Goal: Find specific page/section: Find specific page/section

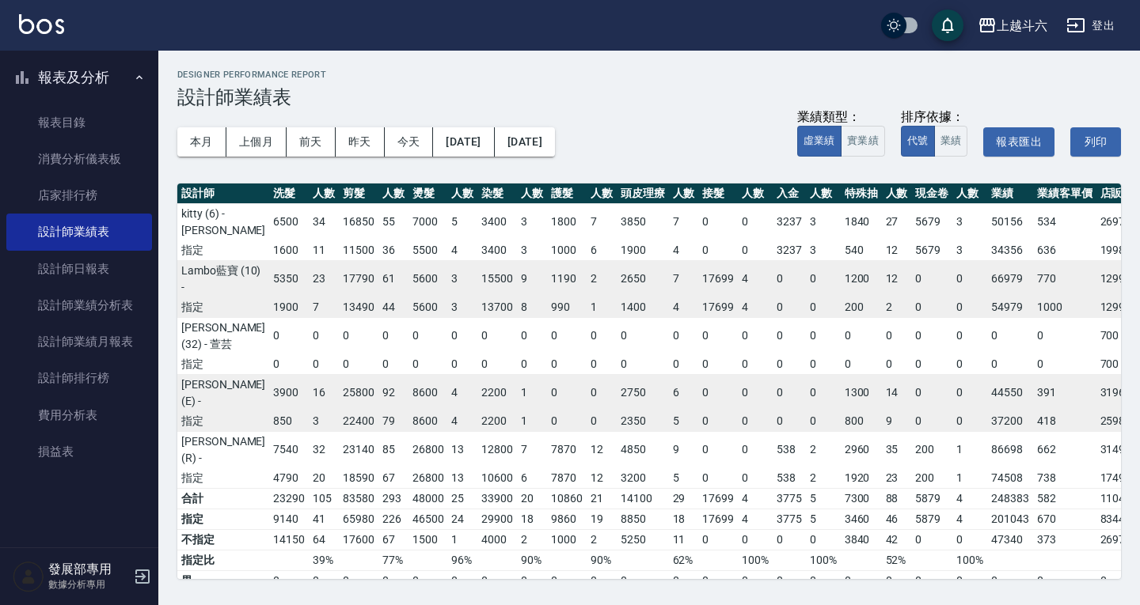
scroll to position [74, 143]
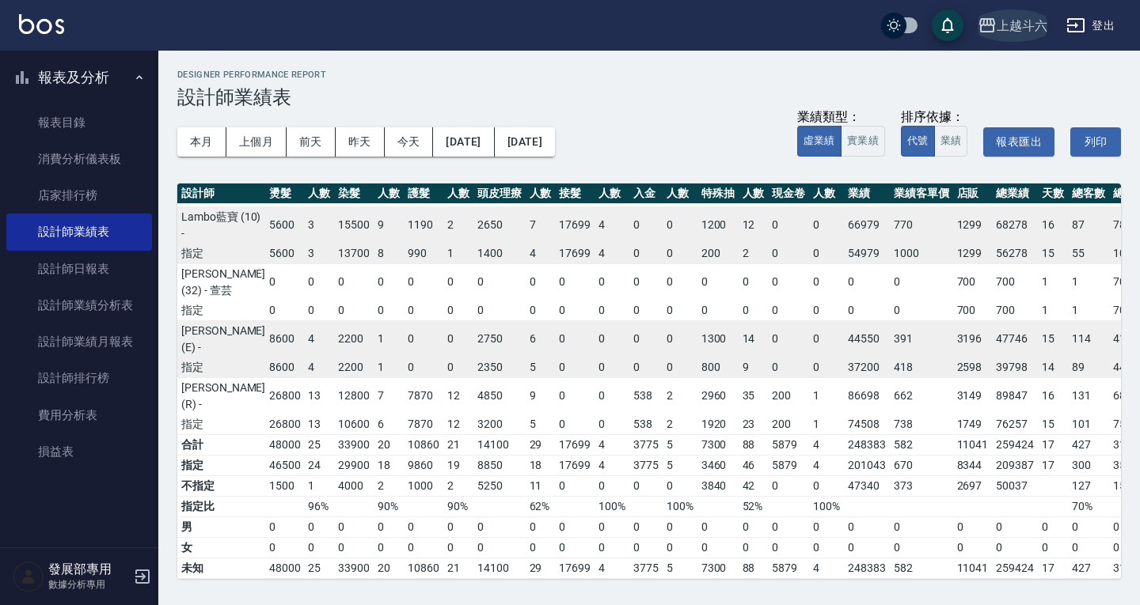
click at [1012, 29] on div "上越斗六" at bounding box center [1021, 26] width 51 height 20
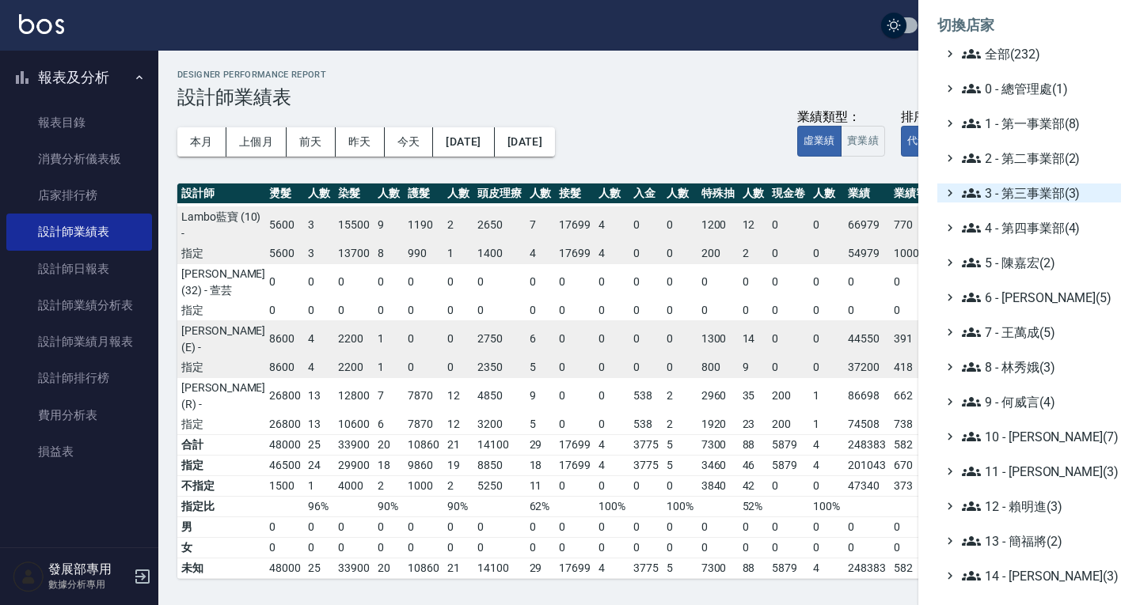
click at [1038, 201] on span "3 - 第三事業部(3)" at bounding box center [1037, 193] width 153 height 19
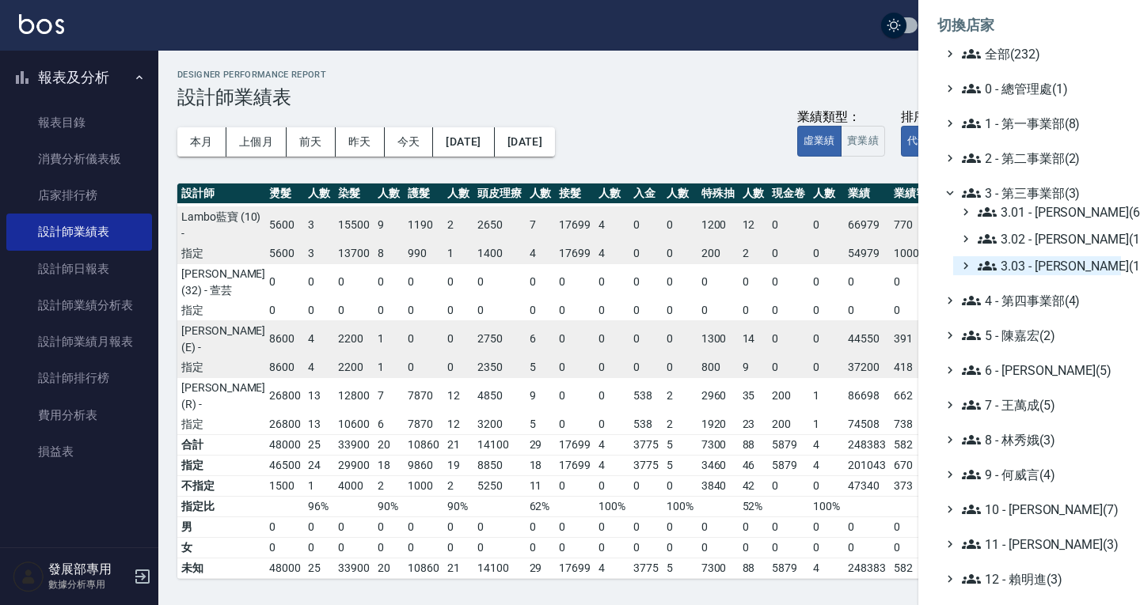
click at [1035, 267] on span "3.03 - 張湘妮(1)" at bounding box center [1045, 265] width 137 height 19
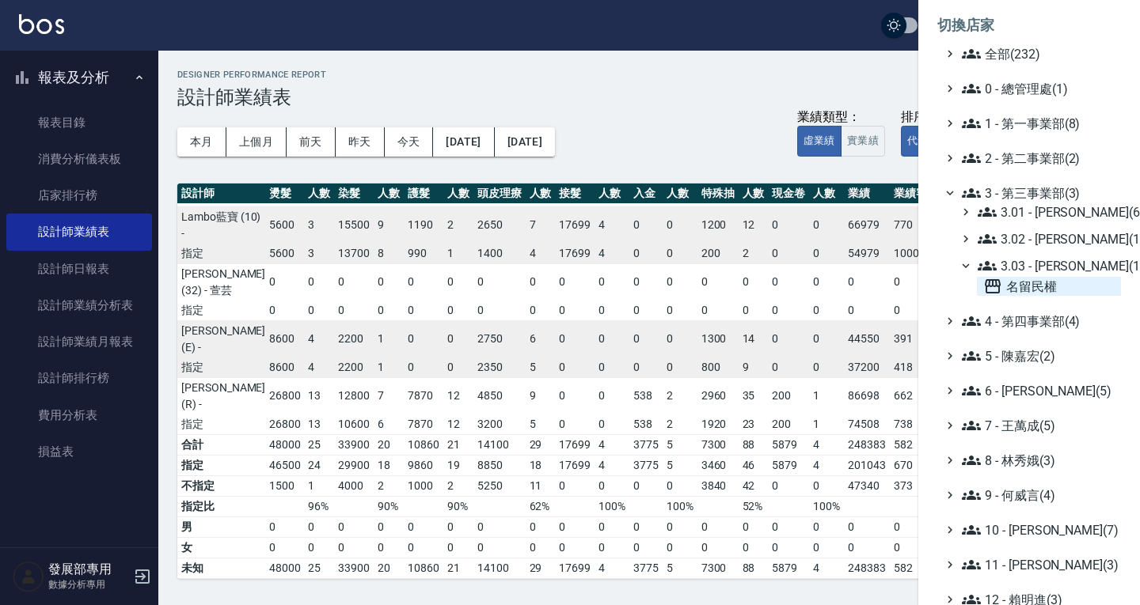
click at [1036, 288] on span "名留民權" at bounding box center [1048, 286] width 131 height 19
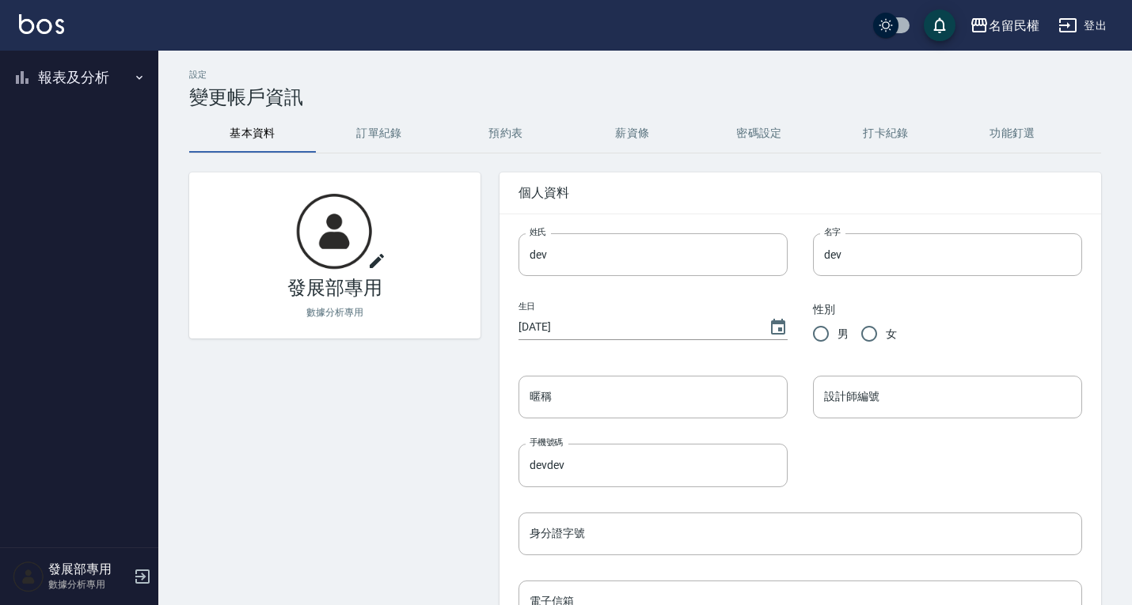
click at [77, 79] on button "報表及分析" at bounding box center [79, 77] width 146 height 41
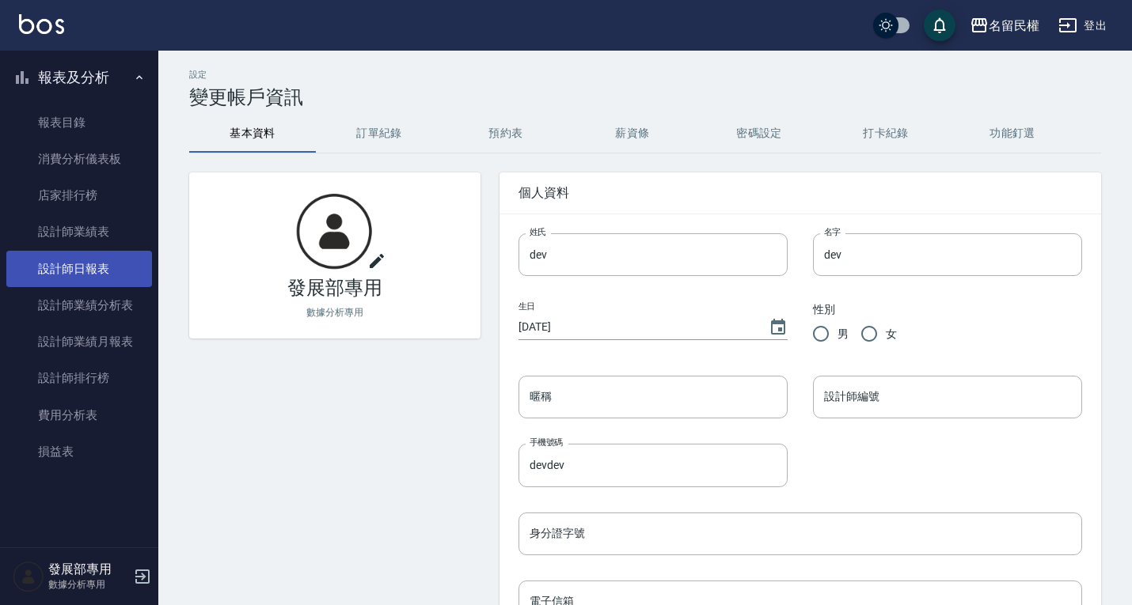
click at [97, 270] on link "設計師日報表" at bounding box center [79, 269] width 146 height 36
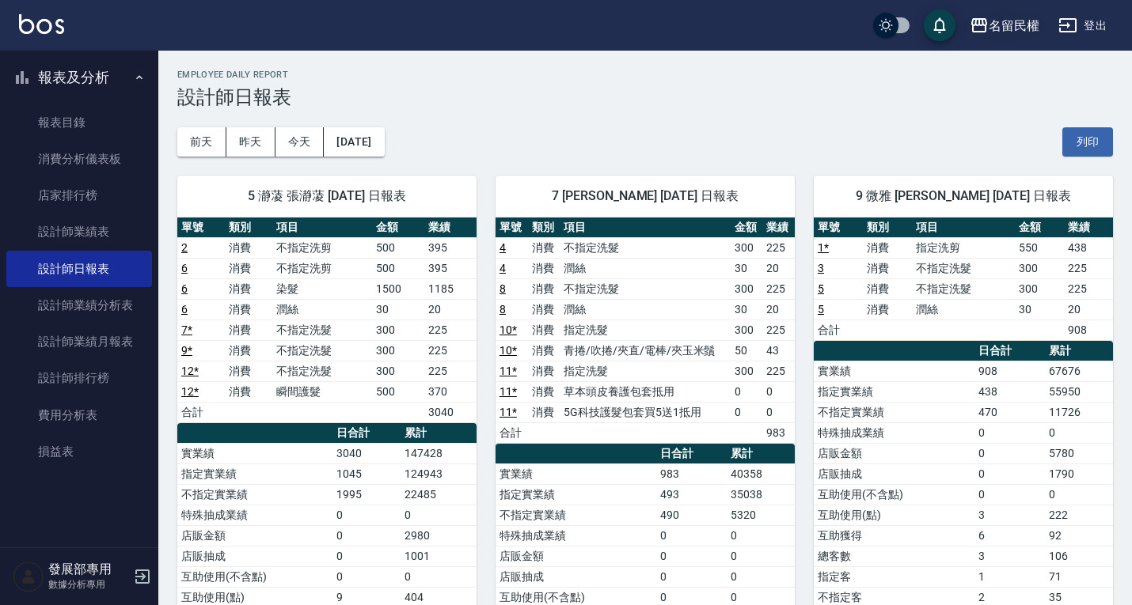
click at [1008, 26] on div "名留民權" at bounding box center [1013, 26] width 51 height 20
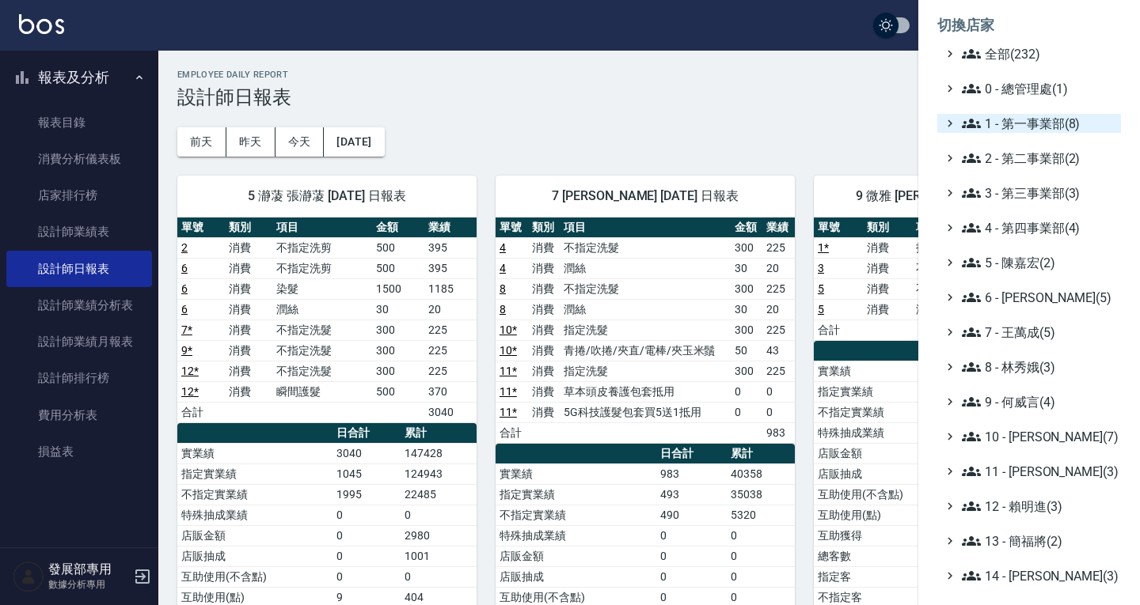
click at [1026, 123] on span "1 - 第一事業部(8)" at bounding box center [1037, 123] width 153 height 19
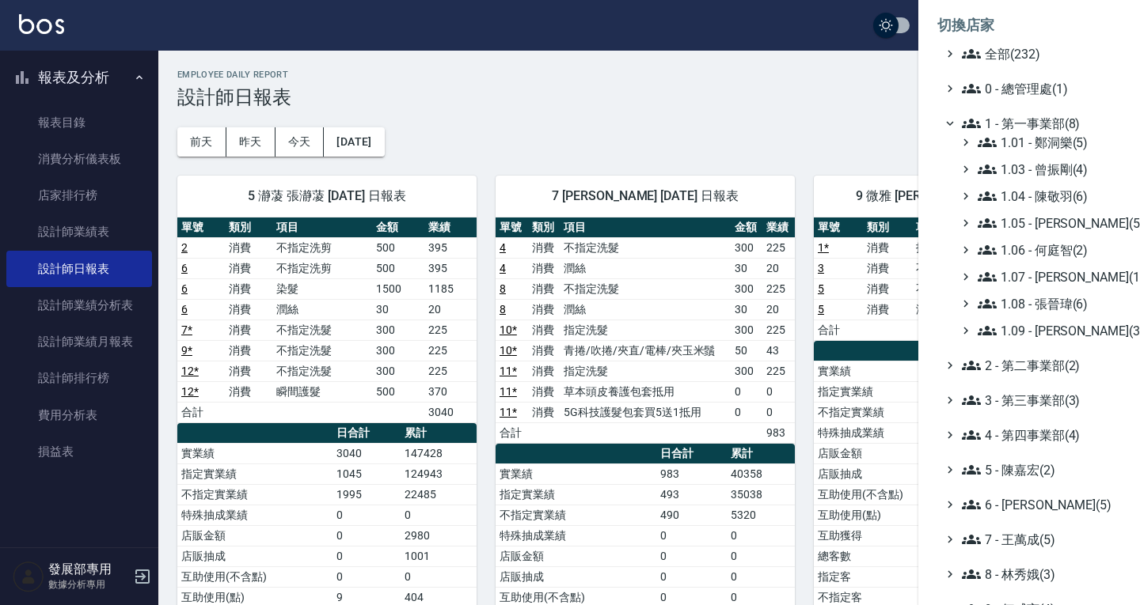
click at [1020, 117] on span "1 - 第一事業部(8)" at bounding box center [1037, 123] width 153 height 19
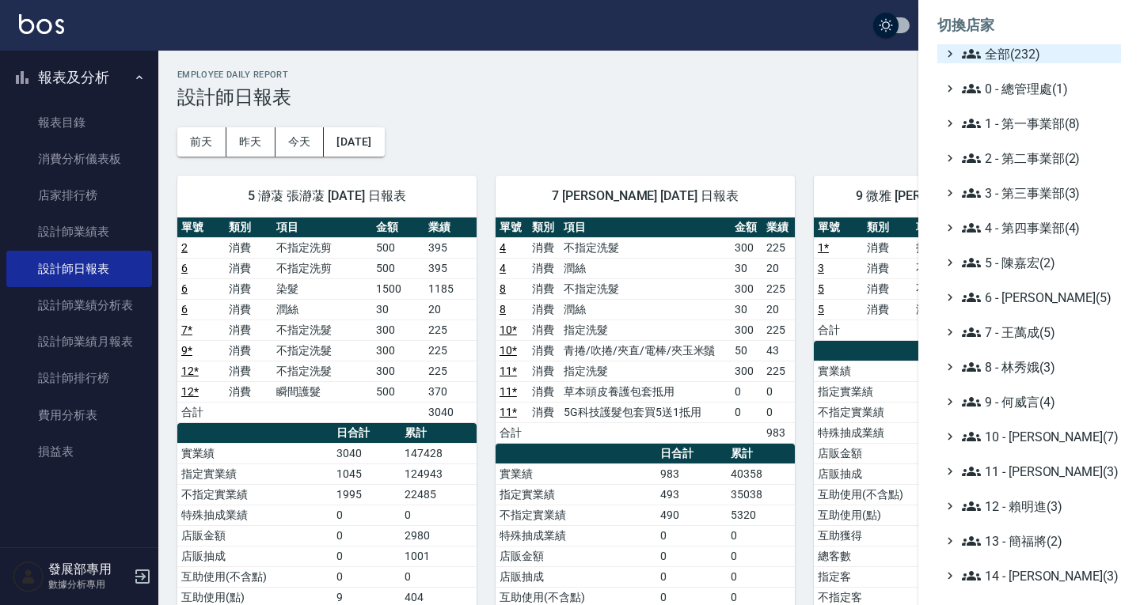
click at [1007, 58] on span "全部(232)" at bounding box center [1037, 53] width 153 height 19
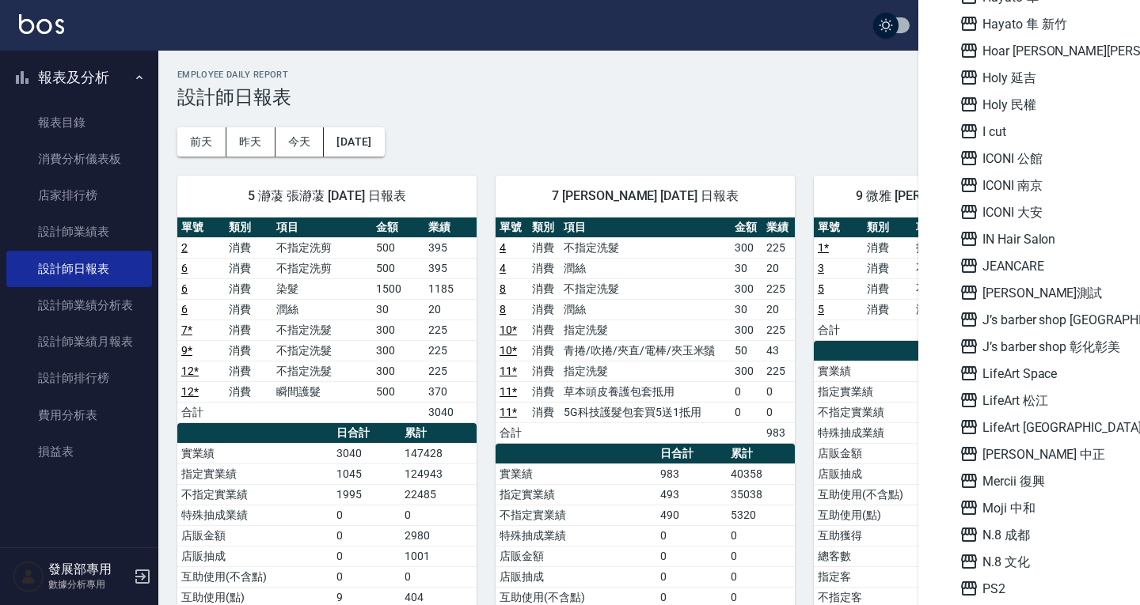
scroll to position [1504, 0]
click at [1008, 190] on span "ICONI 南京" at bounding box center [1036, 183] width 155 height 19
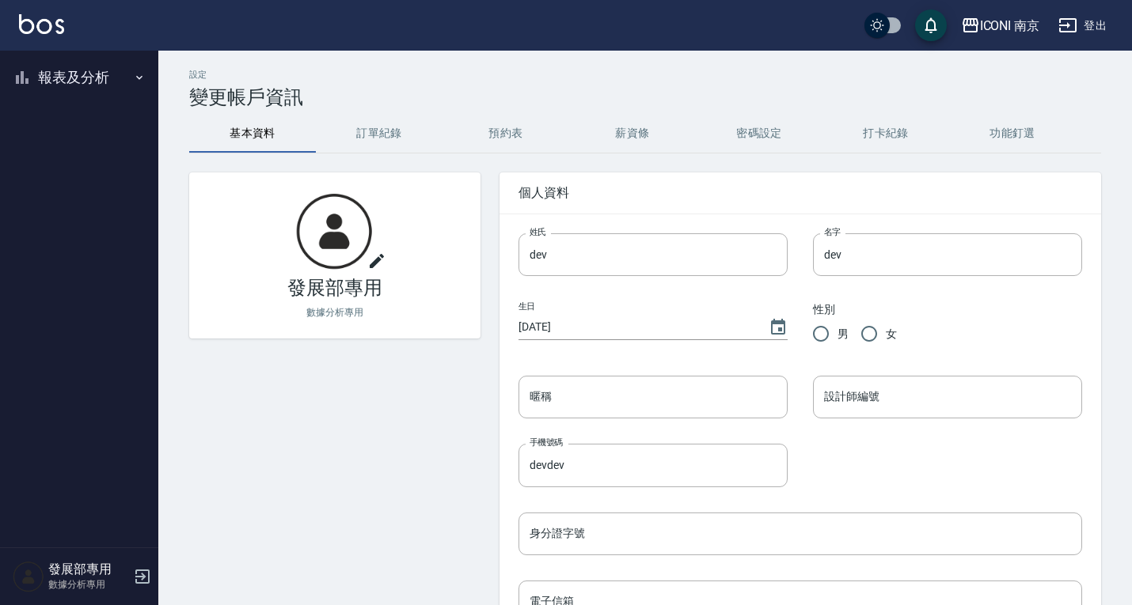
click at [81, 73] on button "報表及分析" at bounding box center [79, 77] width 146 height 41
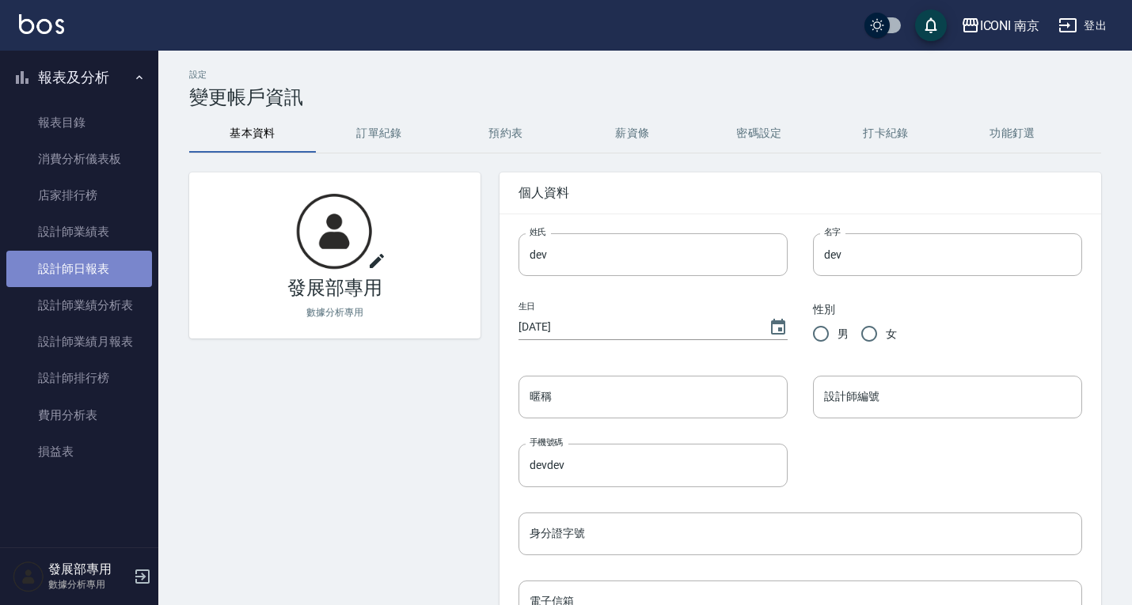
click at [84, 260] on link "設計師日報表" at bounding box center [79, 269] width 146 height 36
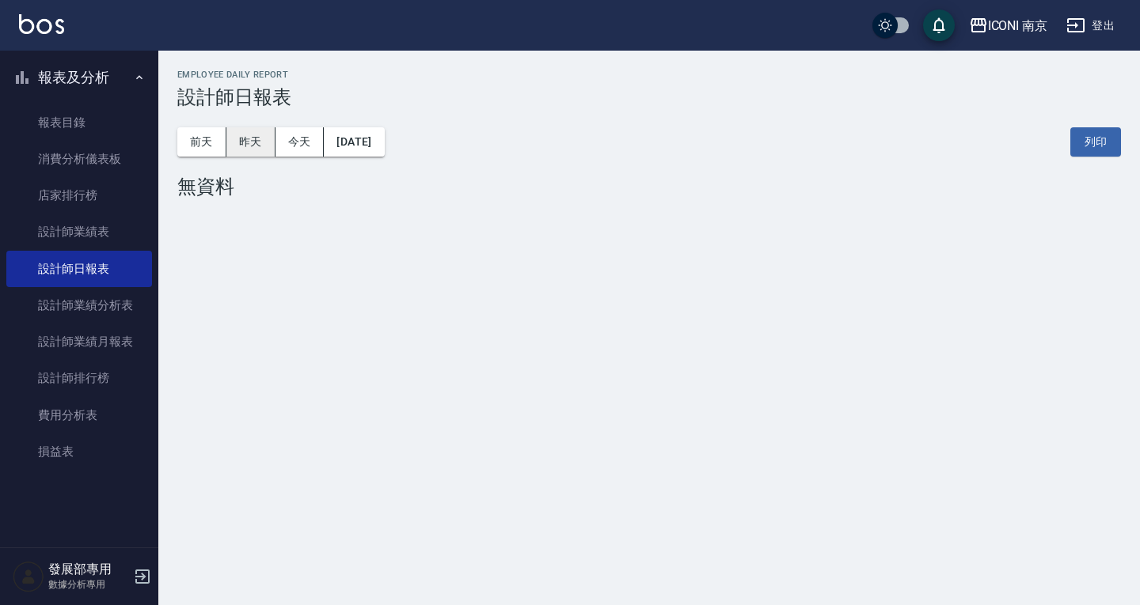
click at [259, 136] on button "昨天" at bounding box center [250, 141] width 49 height 29
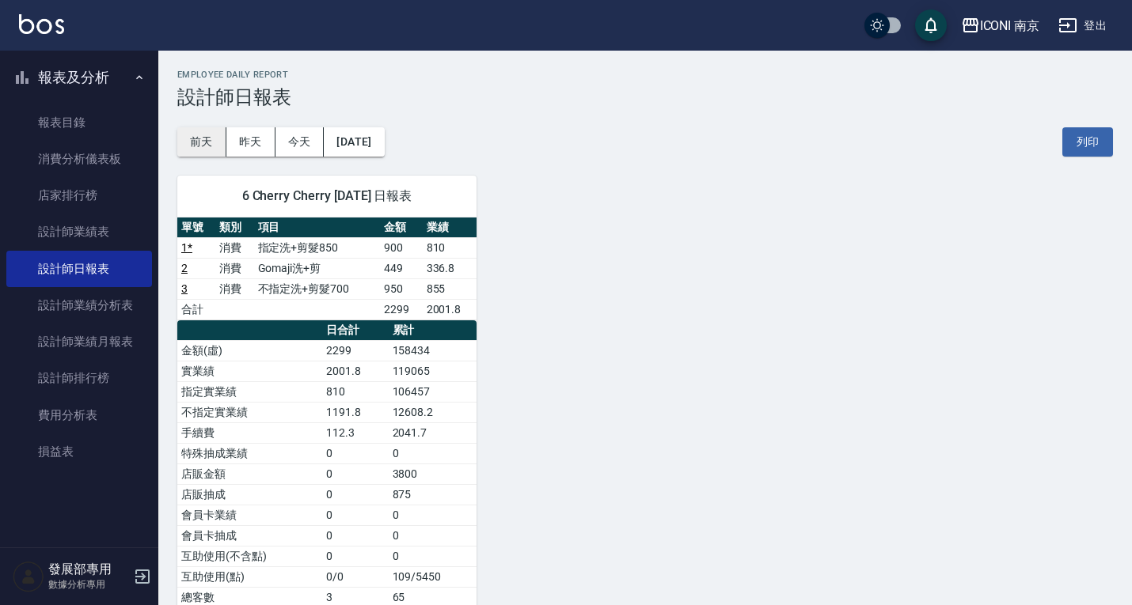
click at [208, 142] on button "前天" at bounding box center [201, 141] width 49 height 29
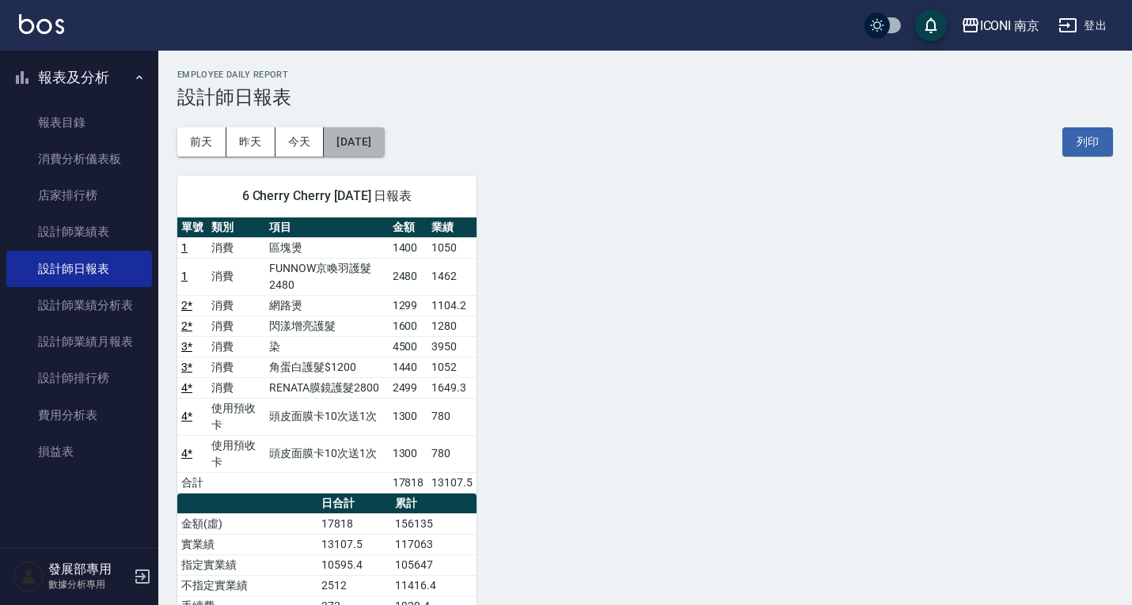
click at [345, 133] on button "2025/08/19" at bounding box center [354, 141] width 60 height 29
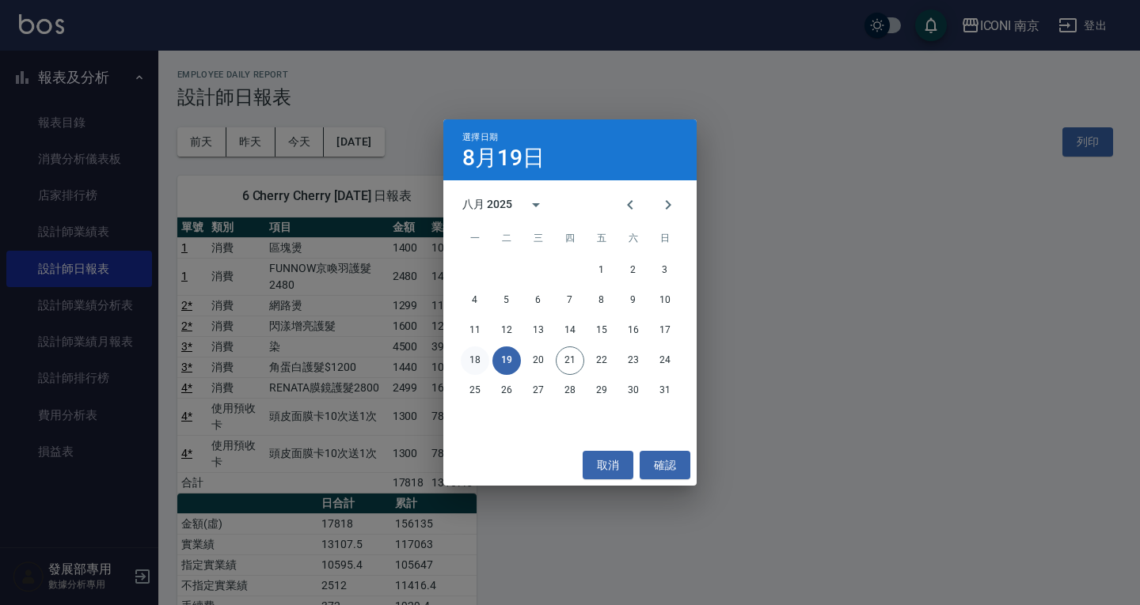
click at [472, 361] on button "18" at bounding box center [475, 361] width 28 height 28
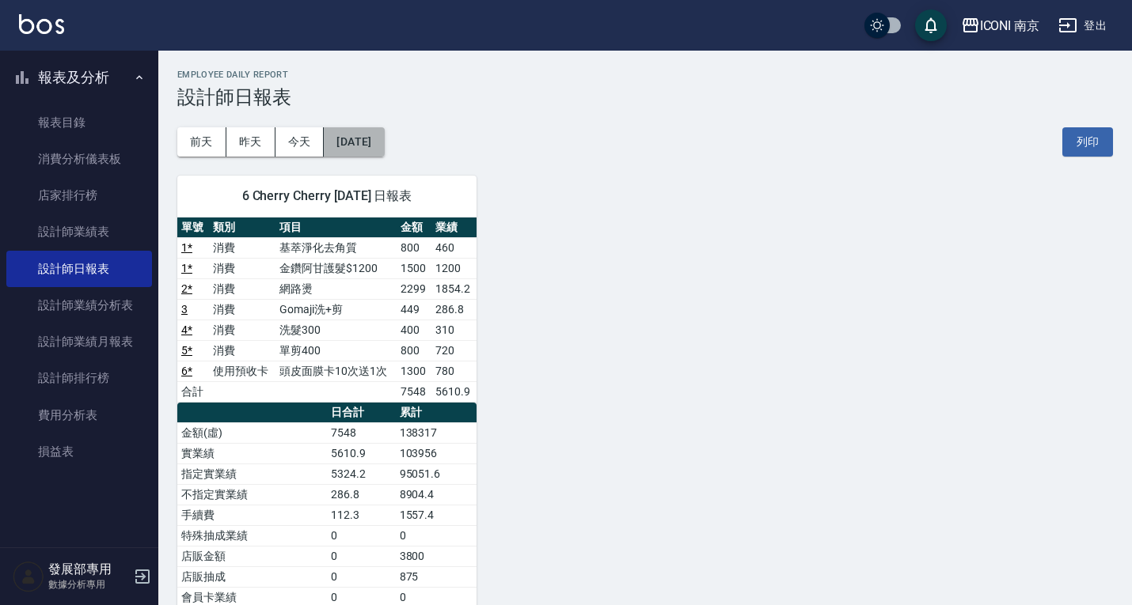
click at [367, 146] on button "2025/08/18" at bounding box center [354, 141] width 60 height 29
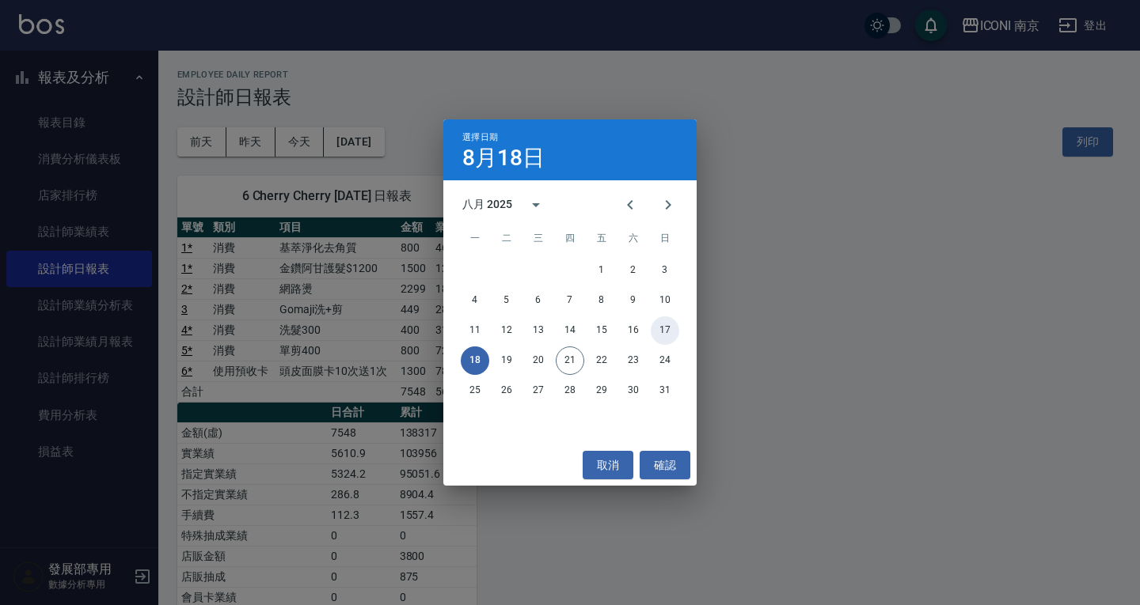
click at [668, 330] on button "17" at bounding box center [664, 331] width 28 height 28
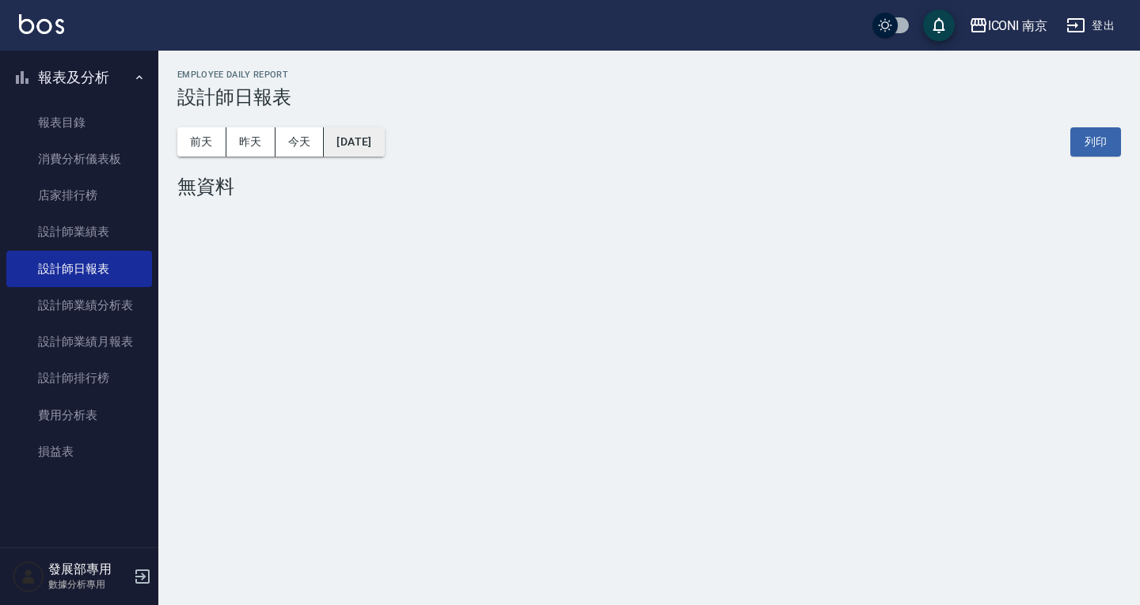
click at [384, 151] on button "2025/08/17" at bounding box center [354, 141] width 60 height 29
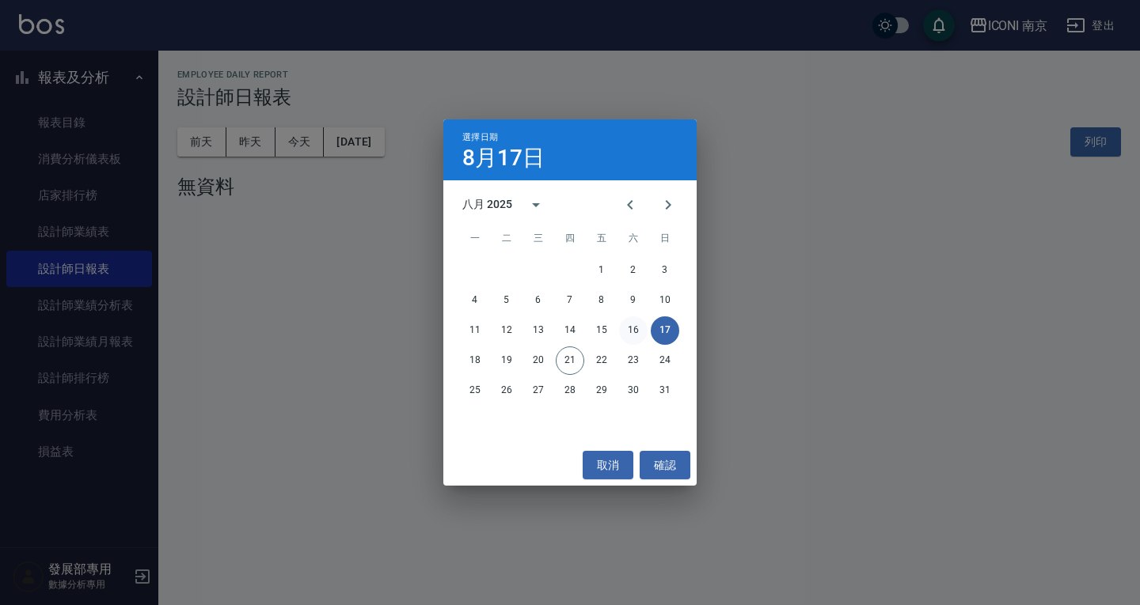
click at [640, 326] on button "16" at bounding box center [633, 331] width 28 height 28
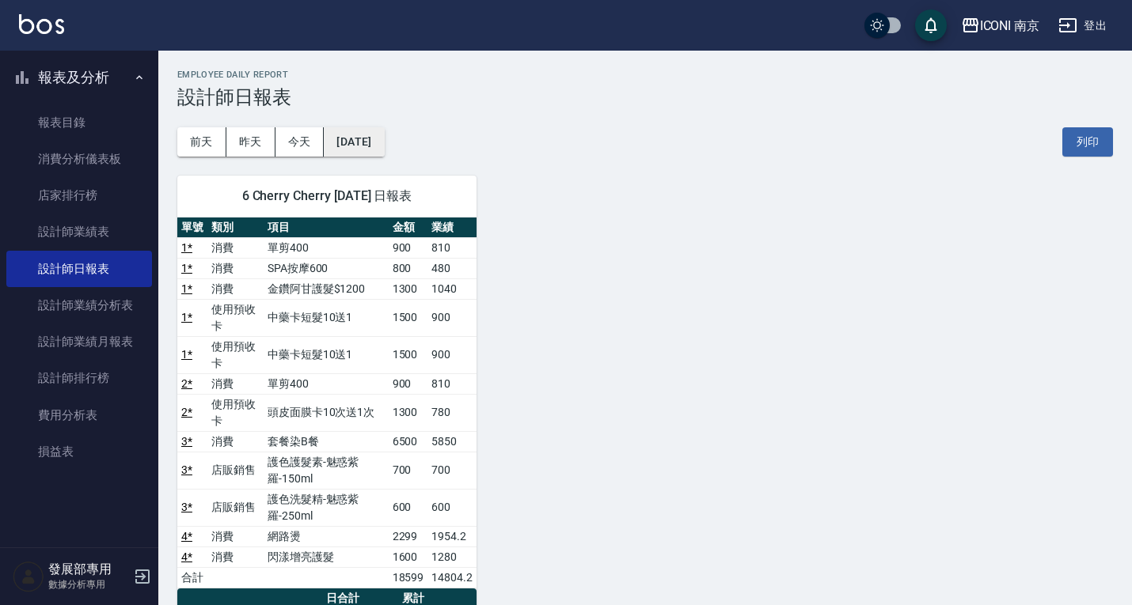
click at [384, 136] on button "2025/08/16" at bounding box center [354, 141] width 60 height 29
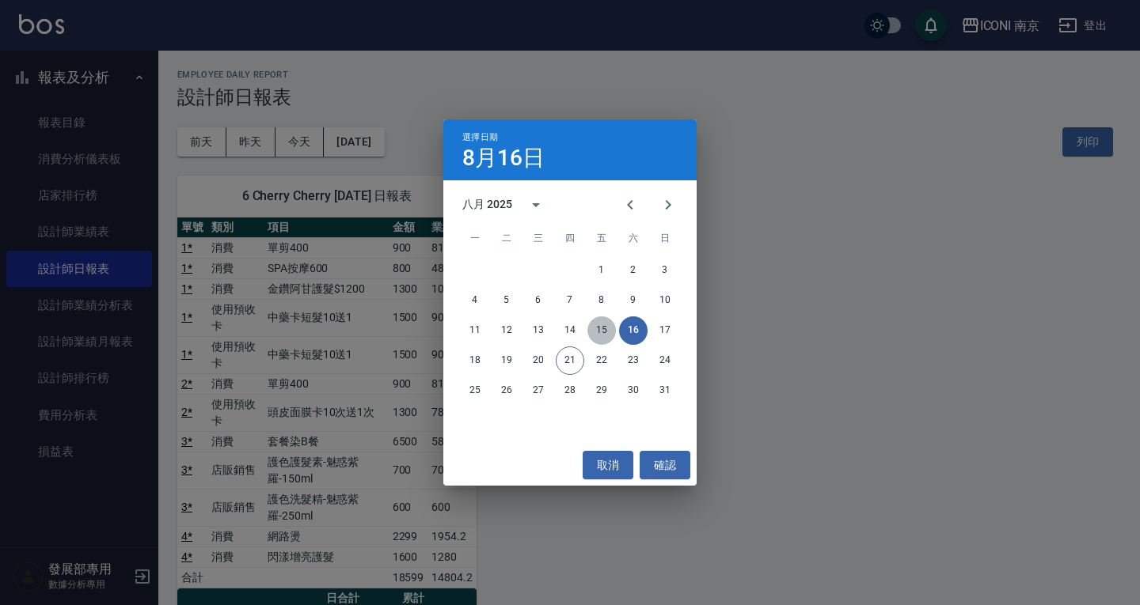
click at [606, 324] on button "15" at bounding box center [601, 331] width 28 height 28
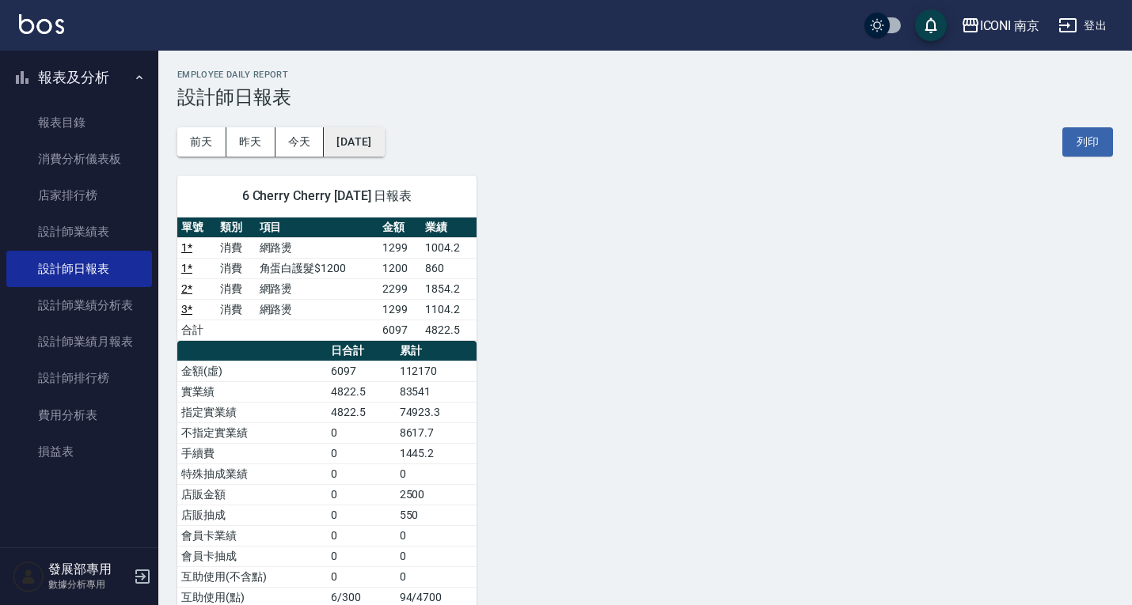
click at [384, 142] on button "2025/08/15" at bounding box center [354, 141] width 60 height 29
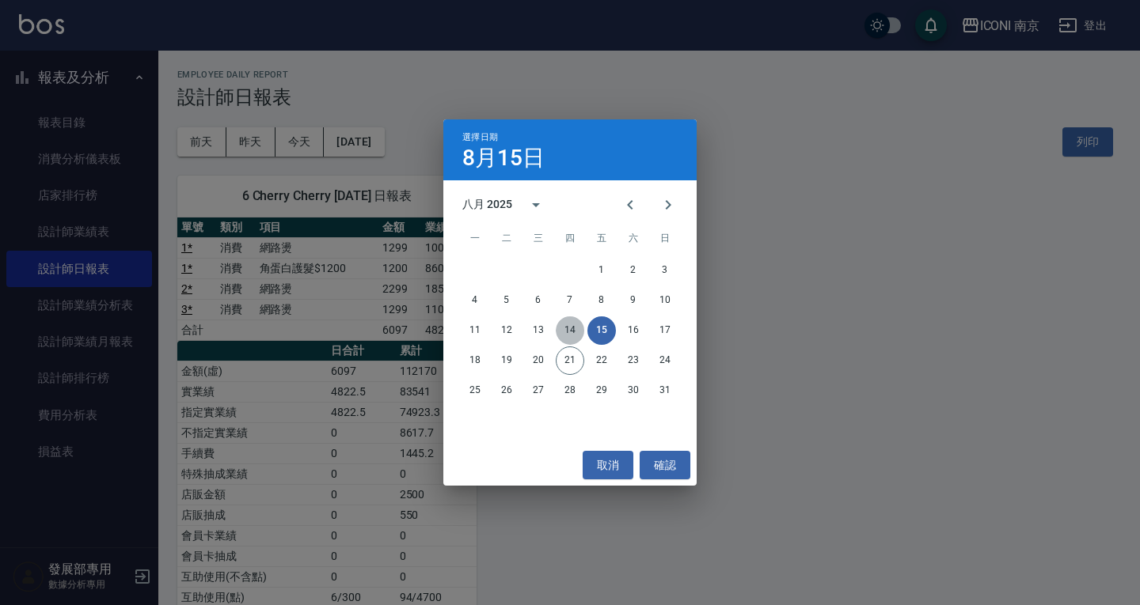
click at [569, 319] on button "14" at bounding box center [570, 331] width 28 height 28
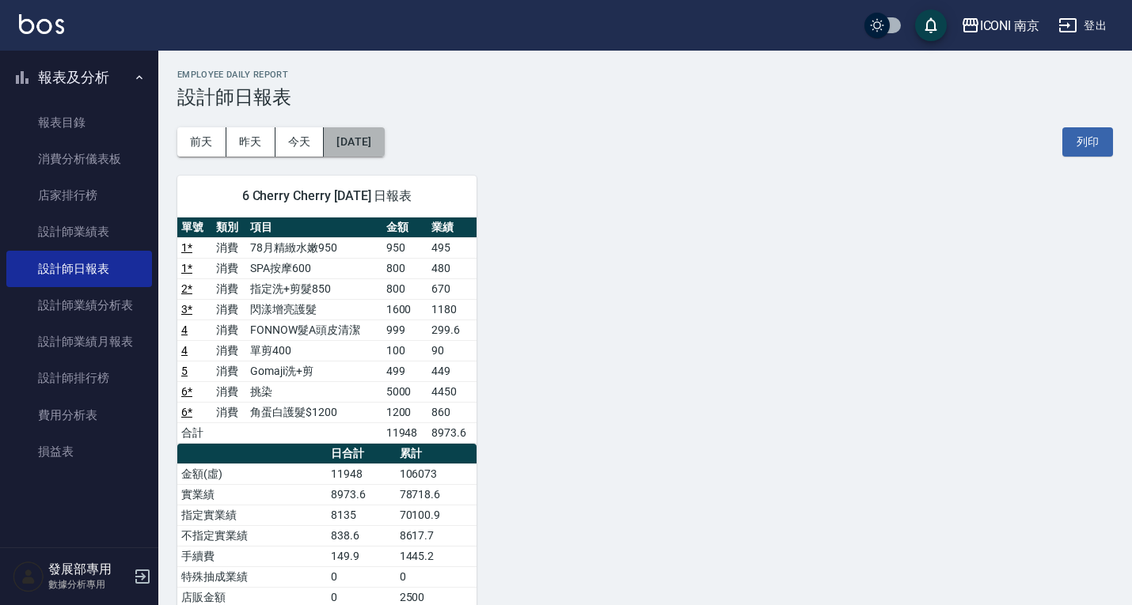
click at [384, 140] on button "2025/08/14" at bounding box center [354, 141] width 60 height 29
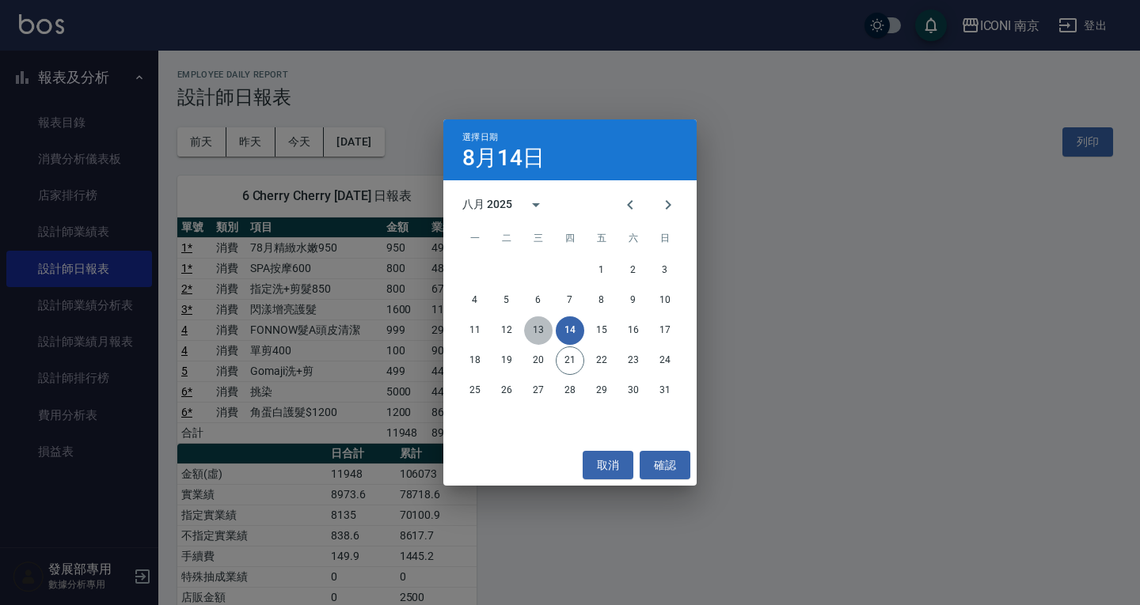
click at [541, 326] on button "13" at bounding box center [538, 331] width 28 height 28
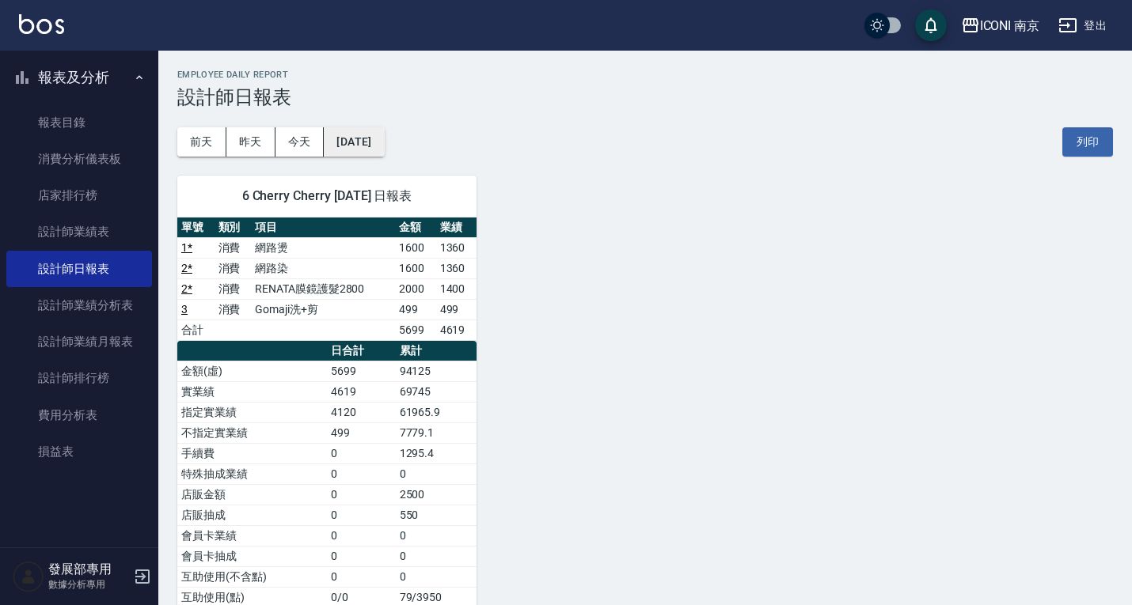
click at [366, 139] on button "2025/08/13" at bounding box center [354, 141] width 60 height 29
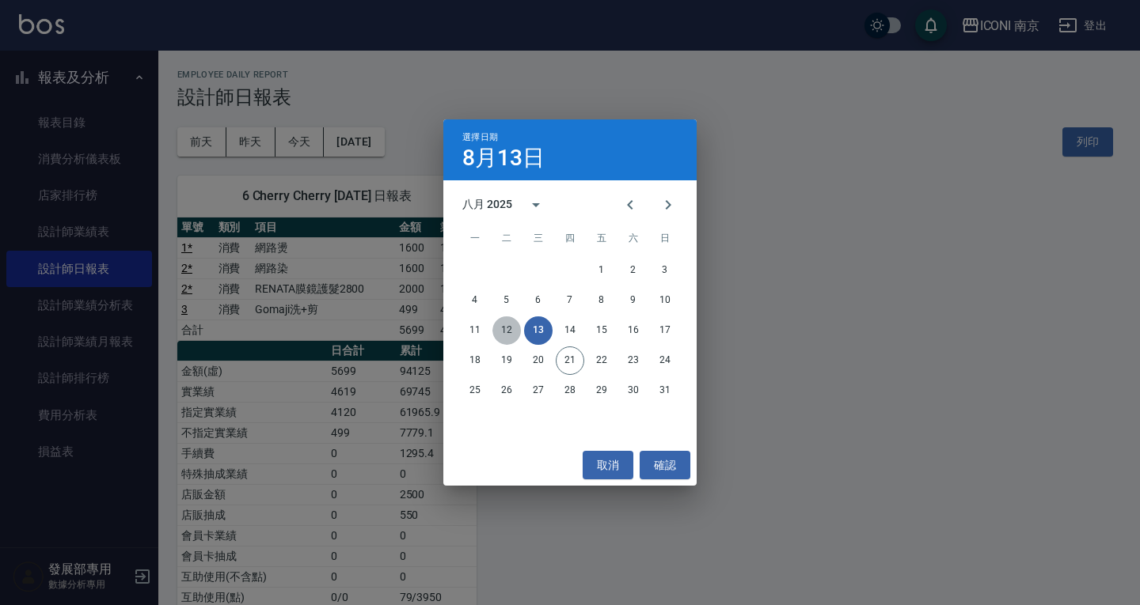
click at [503, 330] on button "12" at bounding box center [506, 331] width 28 height 28
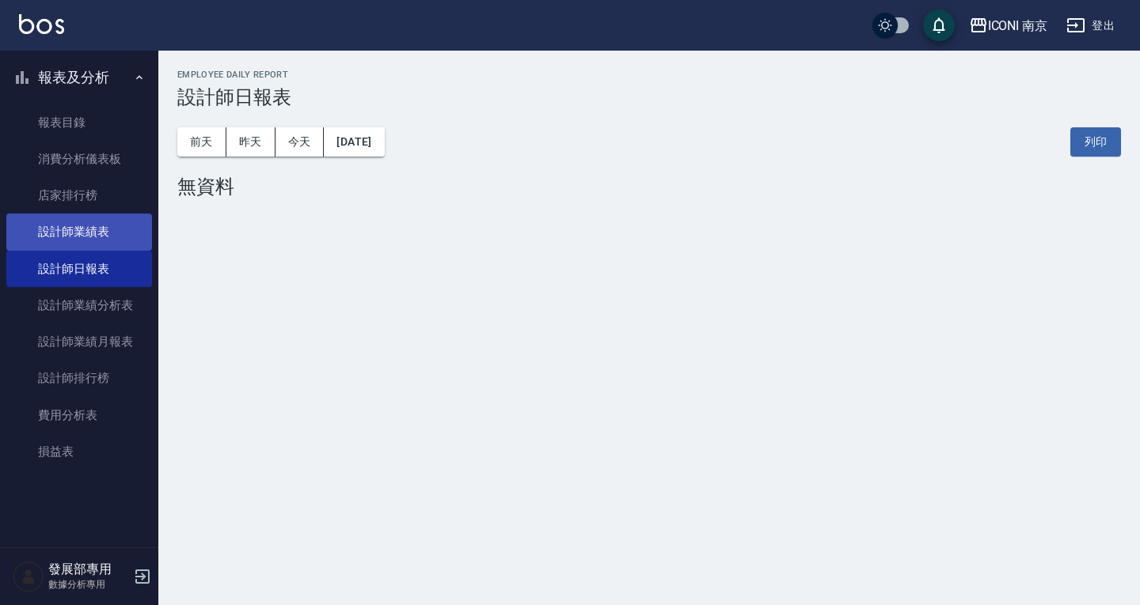
click at [103, 218] on link "設計師業績表" at bounding box center [79, 232] width 146 height 36
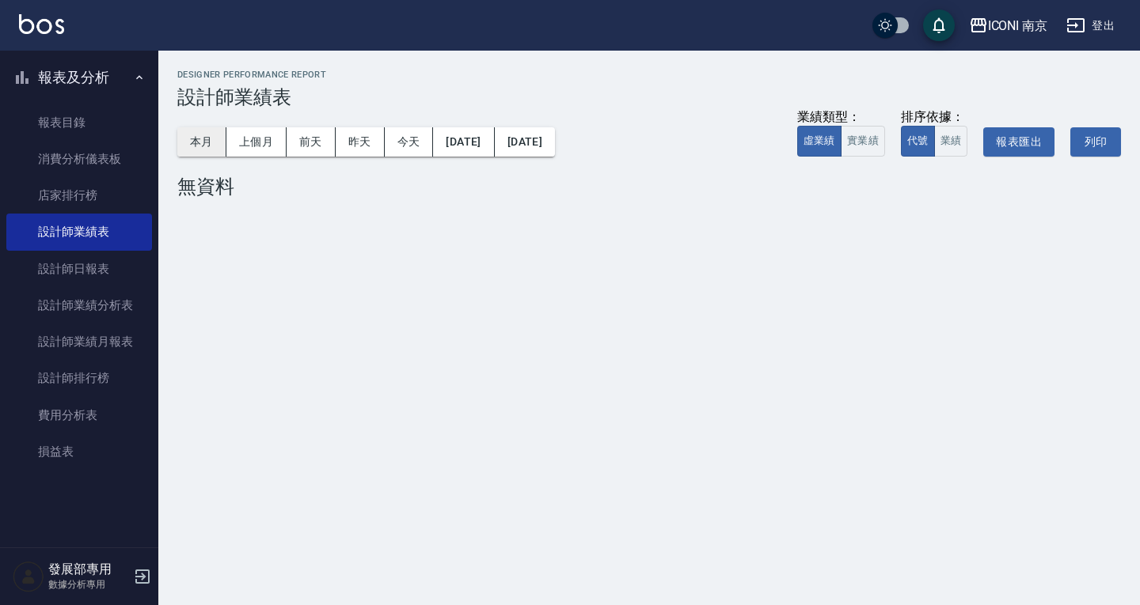
click at [214, 135] on button "本月" at bounding box center [201, 141] width 49 height 29
